Goal: Entertainment & Leisure: Consume media (video, audio)

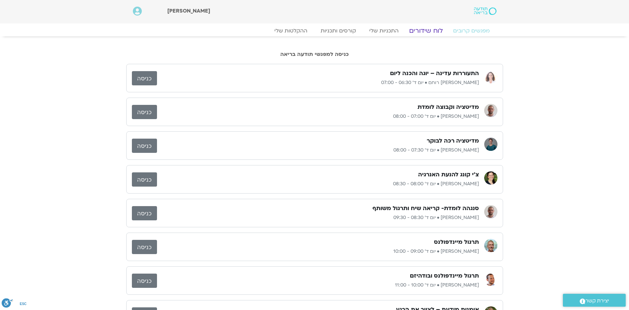
click at [432, 29] on link "לוח שידורים" at bounding box center [426, 31] width 50 height 8
click at [424, 30] on link "לוח שידורים" at bounding box center [426, 31] width 50 height 8
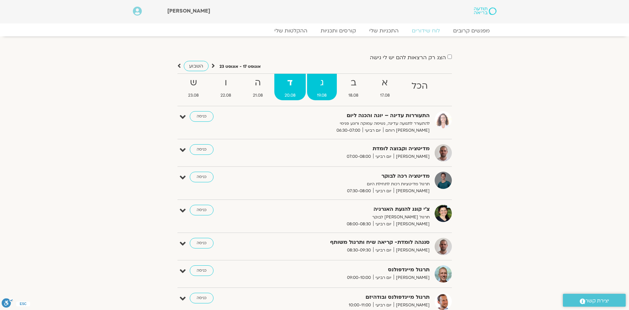
click at [327, 90] on strong "ג" at bounding box center [322, 82] width 30 height 15
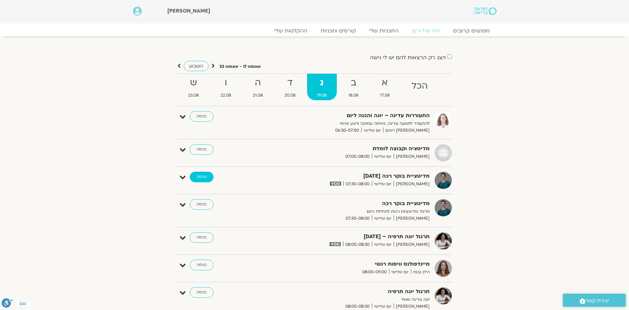
click at [201, 177] on link "כניסה" at bounding box center [202, 177] width 24 height 11
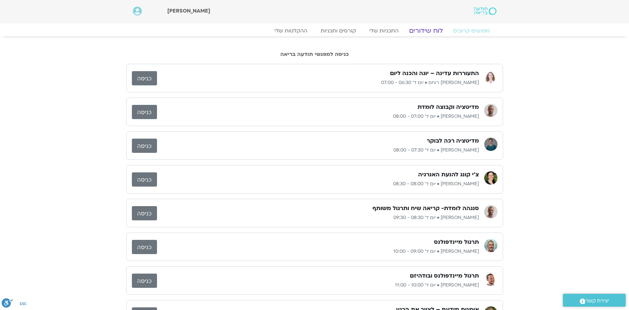
click at [432, 33] on link "לוח שידורים" at bounding box center [426, 31] width 50 height 8
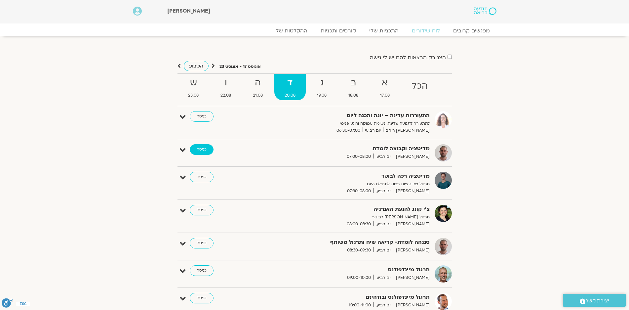
click at [200, 148] on link "כניסה" at bounding box center [202, 149] width 24 height 11
click at [201, 174] on link "כניסה" at bounding box center [202, 177] width 24 height 11
click at [202, 240] on link "כניסה" at bounding box center [202, 243] width 24 height 11
